Goal: Transaction & Acquisition: Purchase product/service

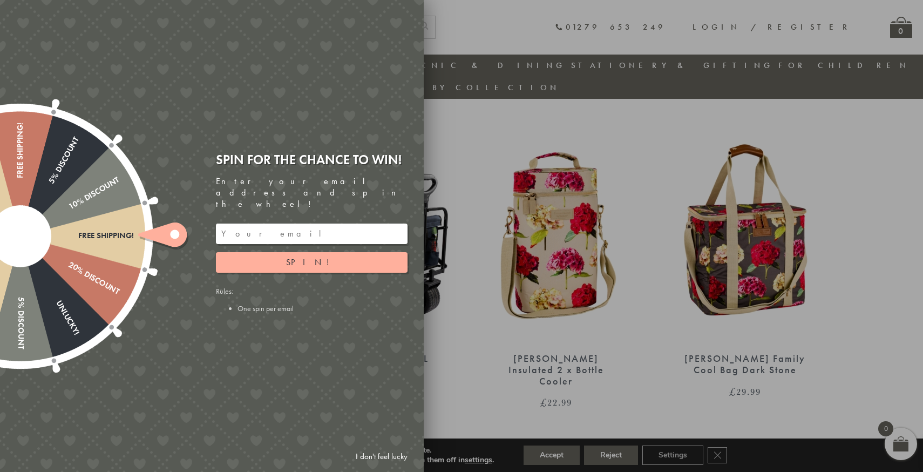
scroll to position [373, 0]
click at [465, 336] on div at bounding box center [461, 236] width 923 height 472
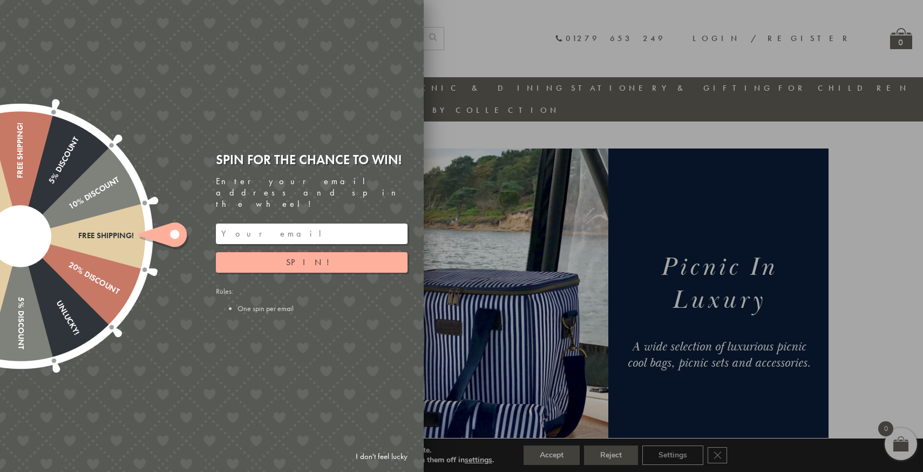
click at [848, 142] on div at bounding box center [461, 236] width 923 height 472
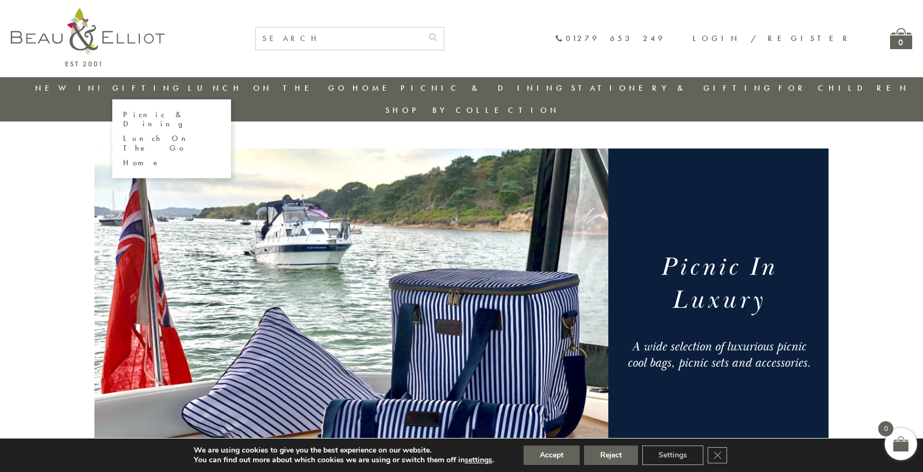
click at [158, 113] on link "Picnic & Dining" at bounding box center [171, 119] width 97 height 19
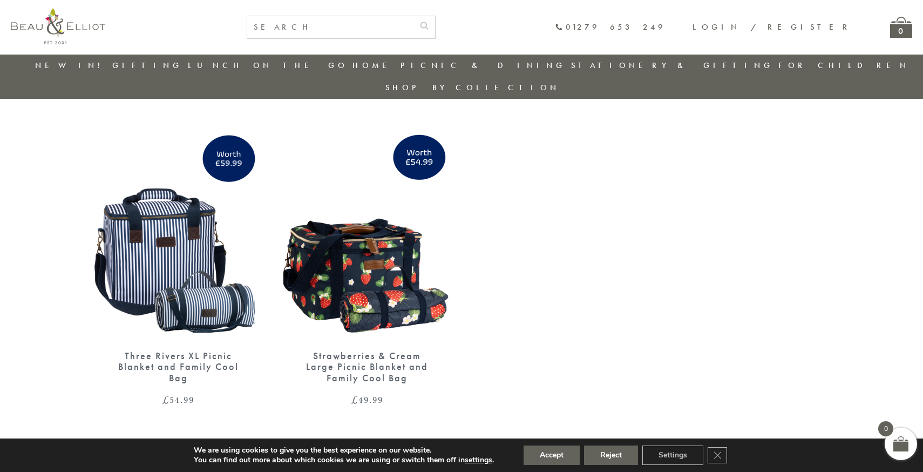
scroll to position [1000, 0]
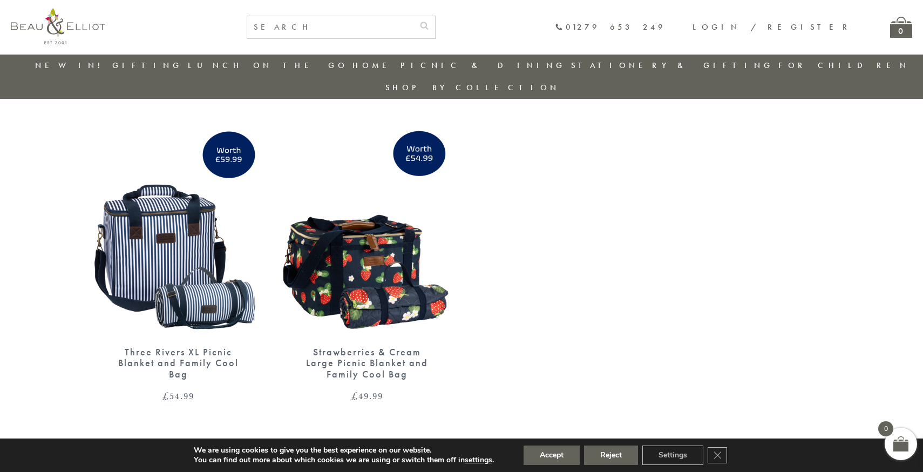
click at [171, 209] on img at bounding box center [177, 228] width 167 height 216
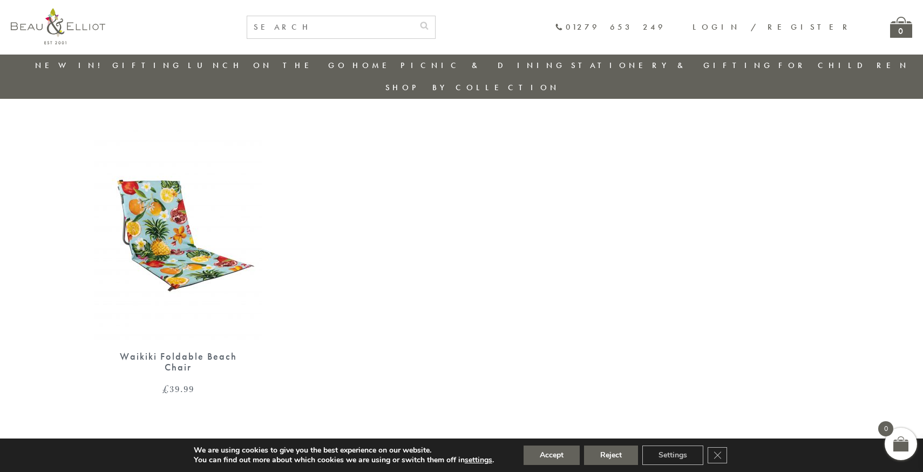
scroll to position [994, 0]
